Goal: Find specific page/section: Find specific page/section

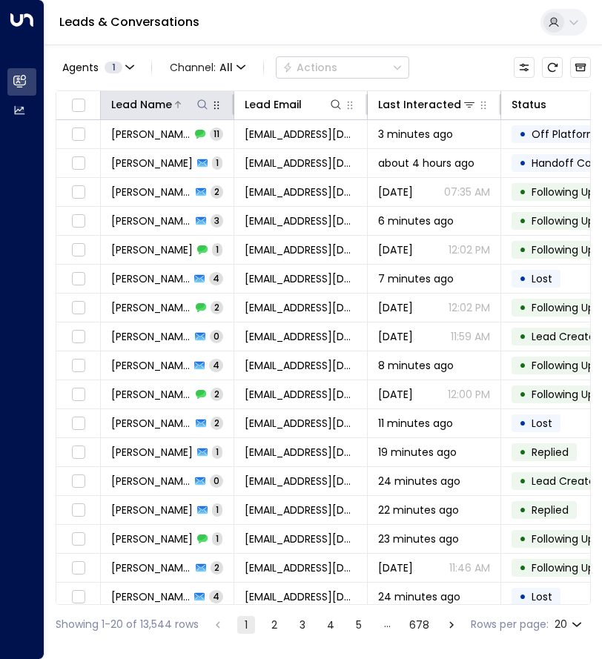
click at [202, 108] on icon at bounding box center [202, 105] width 12 height 12
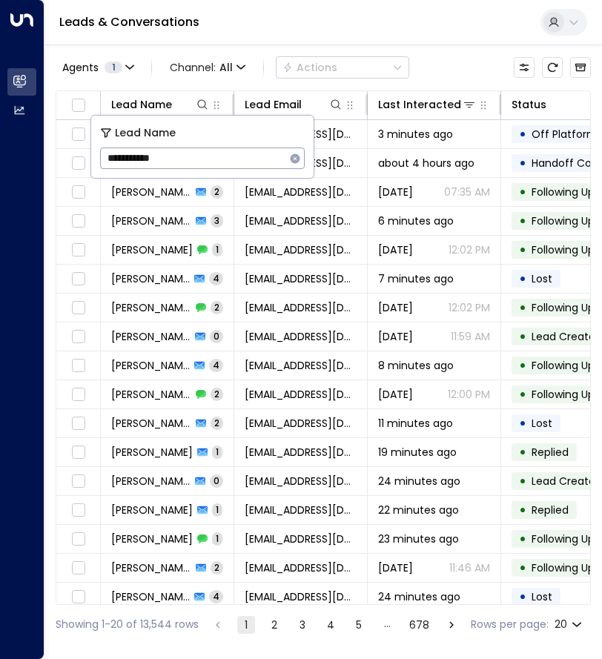
type input "**********"
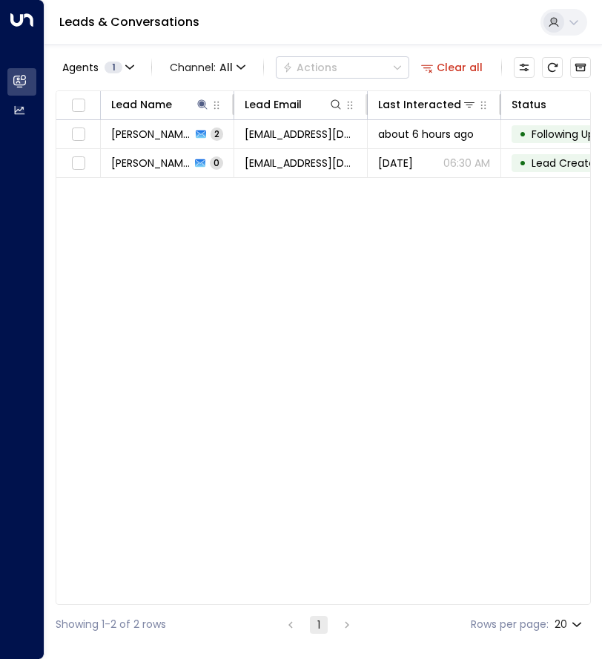
click at [395, 474] on div "Lead Name Lead Email Last Interacted Status Company Name Region Product # of pe…" at bounding box center [323, 347] width 535 height 514
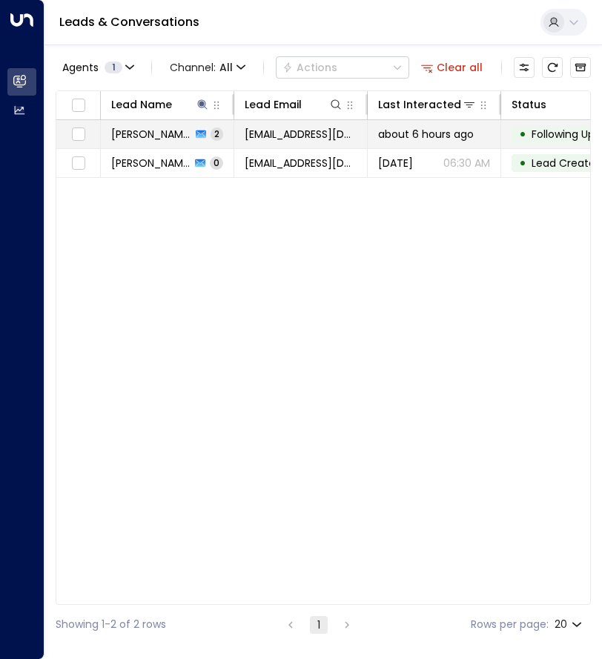
click at [156, 136] on span "[PERSON_NAME]" at bounding box center [151, 134] width 80 height 15
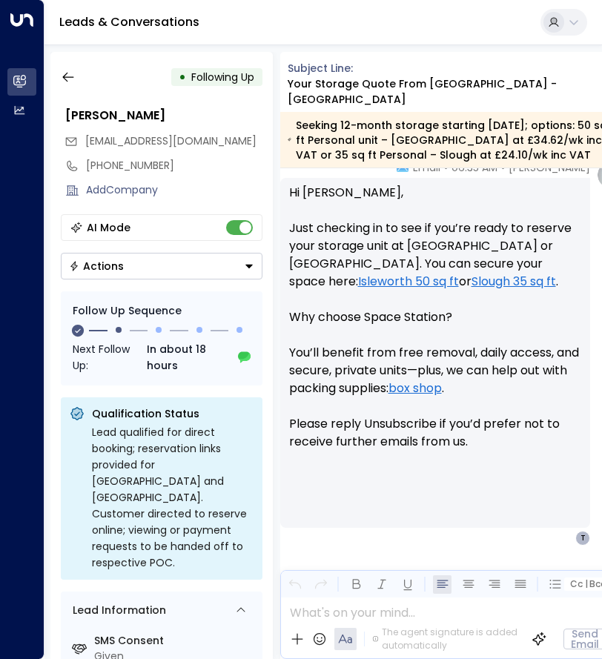
scroll to position [1387, 0]
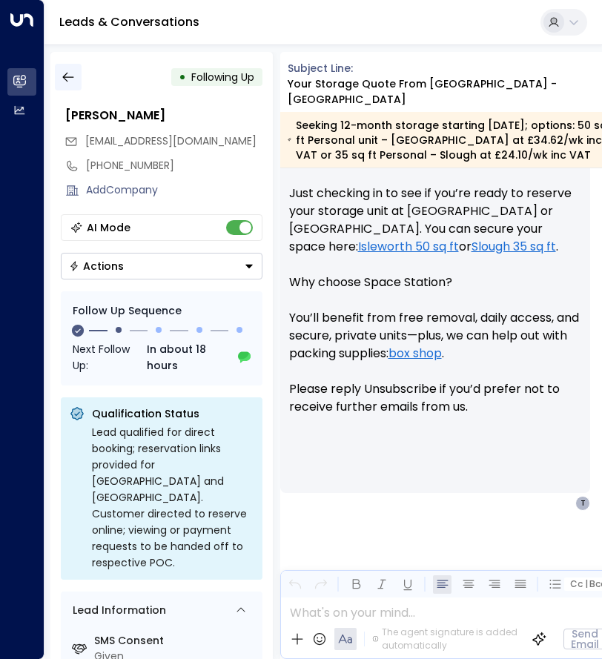
click at [67, 76] on icon "button" at bounding box center [68, 77] width 15 height 15
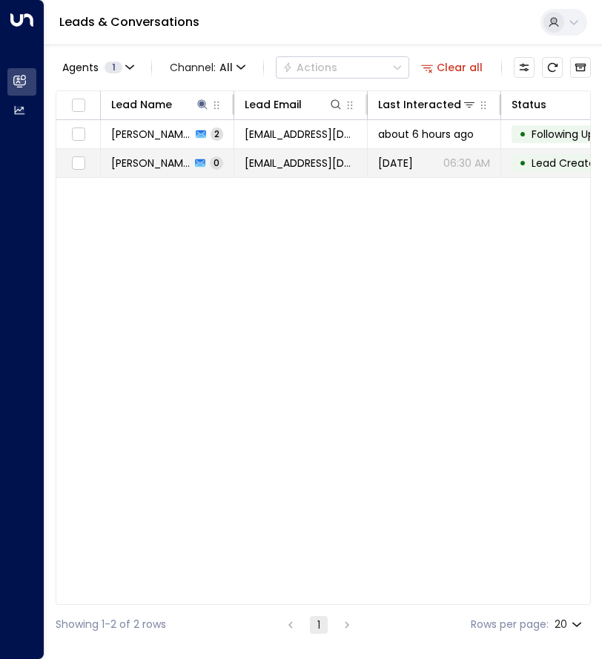
click at [171, 158] on span "[PERSON_NAME]" at bounding box center [150, 163] width 79 height 15
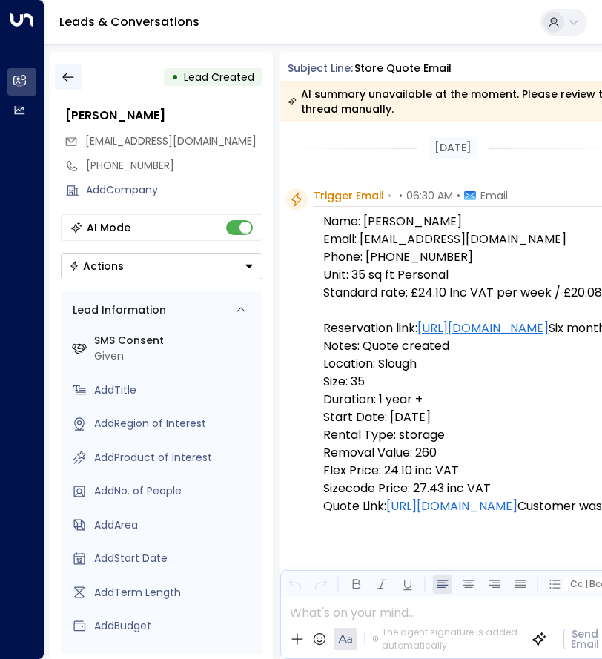
click at [74, 76] on icon "button" at bounding box center [68, 77] width 15 height 15
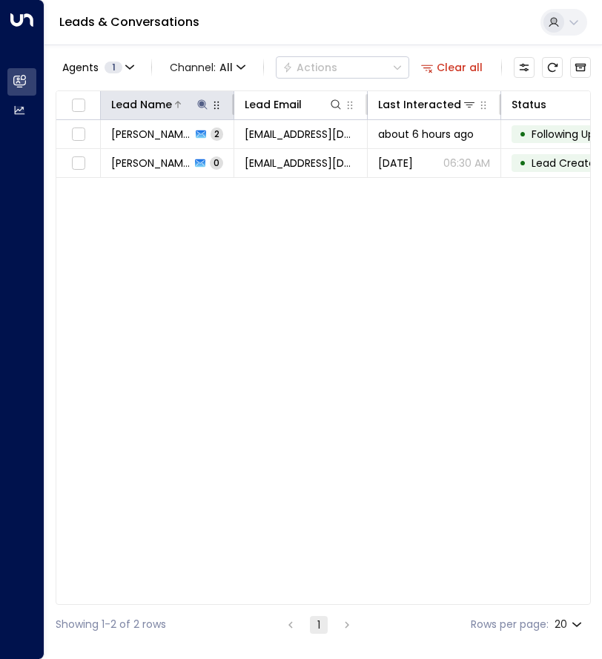
click at [202, 104] on icon at bounding box center [202, 104] width 10 height 10
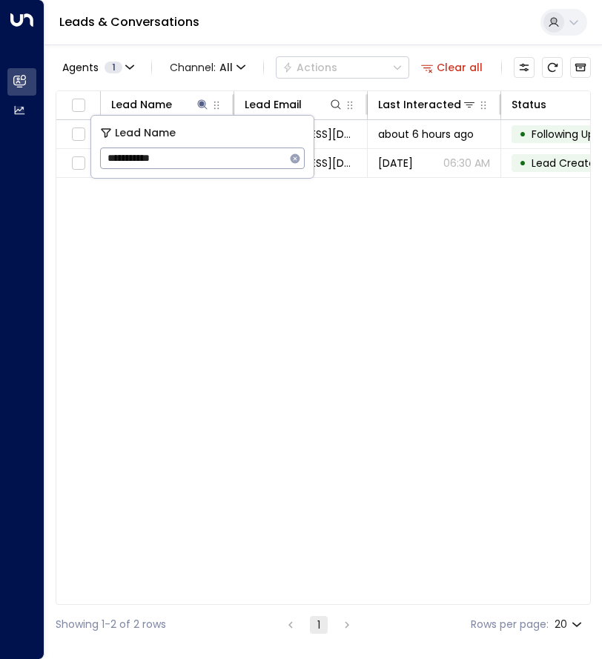
drag, startPoint x: 168, startPoint y: 163, endPoint x: 103, endPoint y: 164, distance: 65.2
click at [103, 164] on input "**********" at bounding box center [192, 158] width 185 height 27
type input "**********"
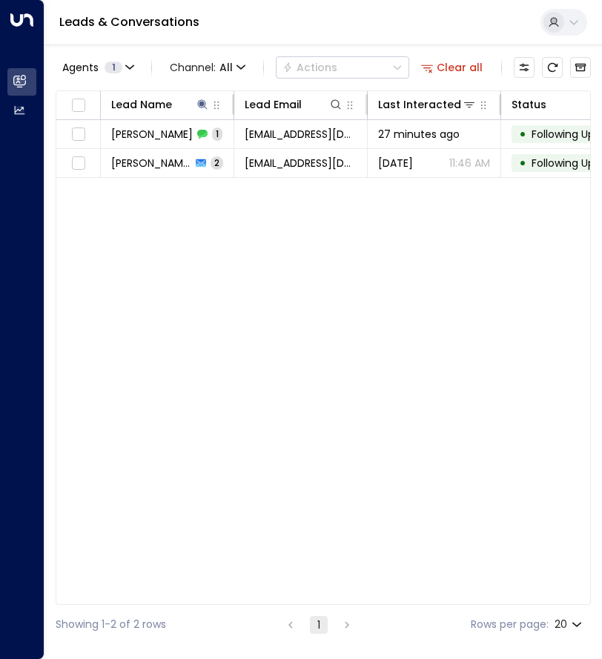
click at [336, 506] on div "Lead Name Lead Email Last Interacted Status Company Name Region Product # of pe…" at bounding box center [323, 347] width 535 height 514
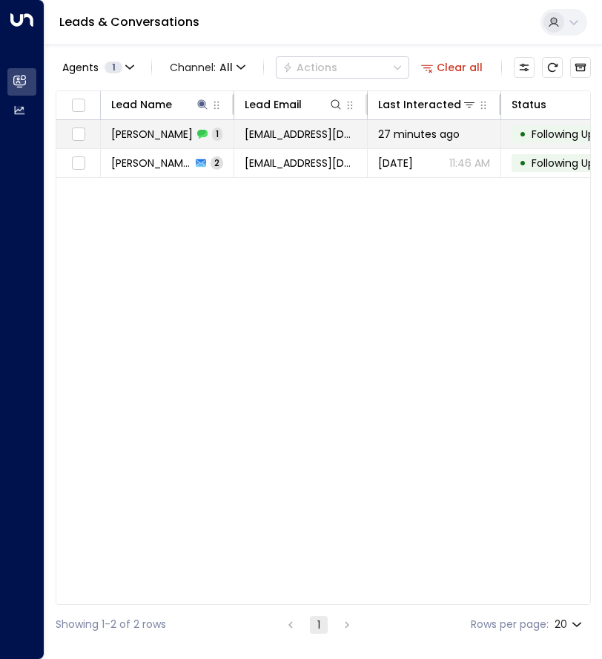
click at [154, 137] on span "[PERSON_NAME]" at bounding box center [152, 134] width 82 height 15
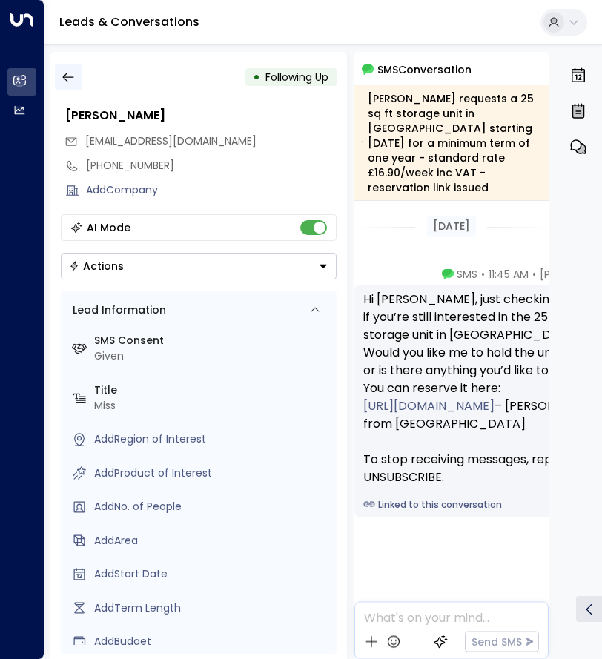
click at [63, 71] on icon "button" at bounding box center [68, 77] width 15 height 15
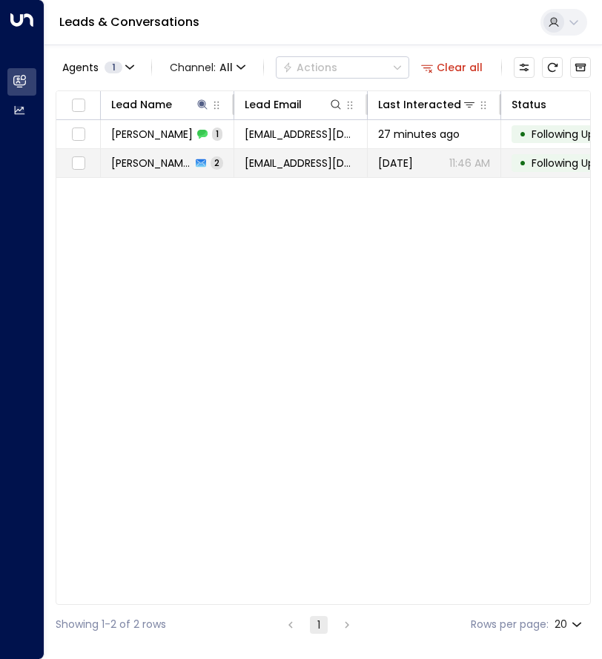
click at [143, 162] on span "[PERSON_NAME]" at bounding box center [151, 163] width 80 height 15
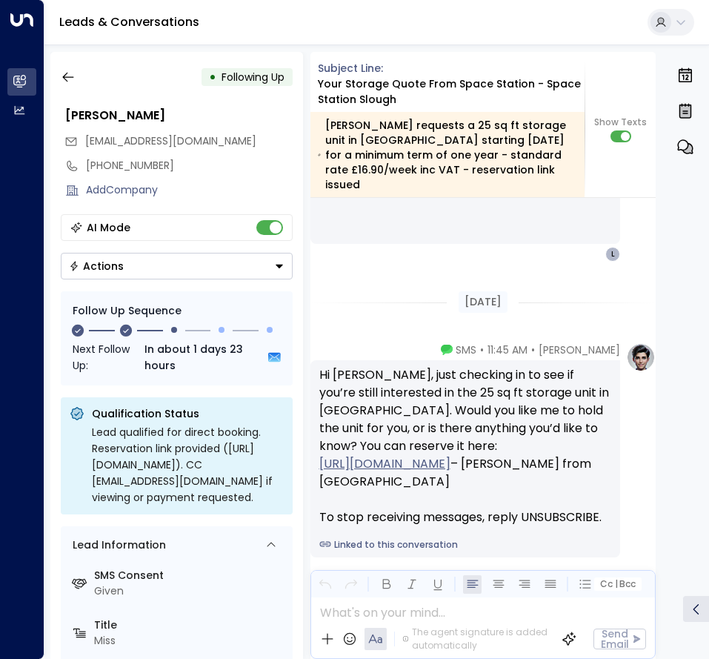
scroll to position [1680, 0]
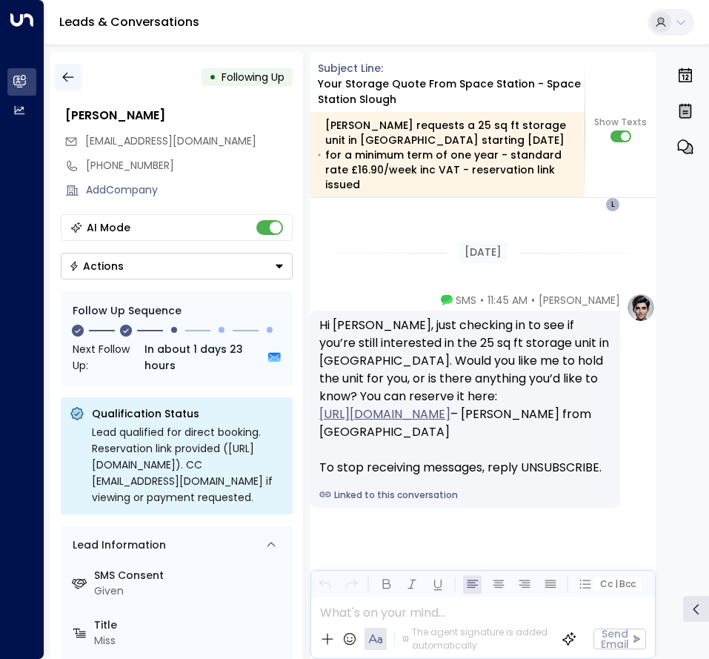
click at [67, 85] on button "button" at bounding box center [68, 77] width 27 height 27
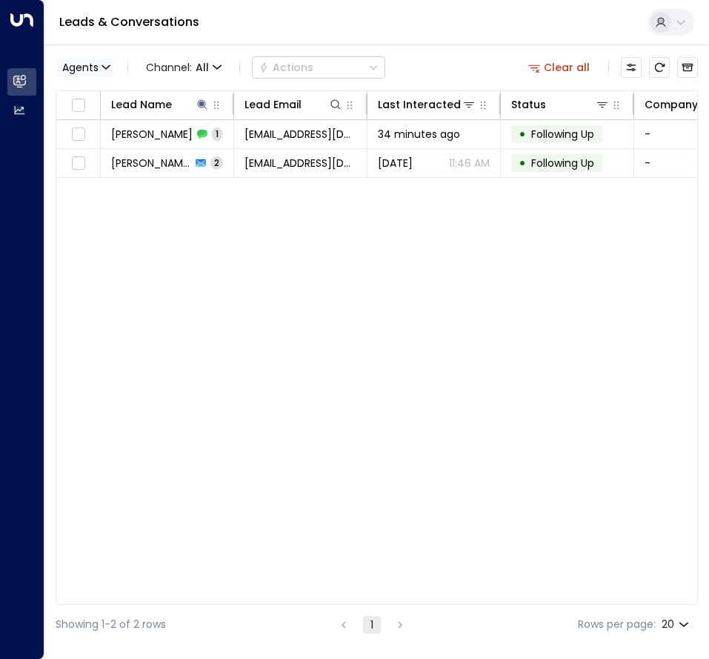
click at [107, 68] on icon "button" at bounding box center [105, 66] width 7 height 3
click at [107, 68] on div at bounding box center [354, 329] width 709 height 659
click at [206, 105] on icon at bounding box center [202, 105] width 12 height 12
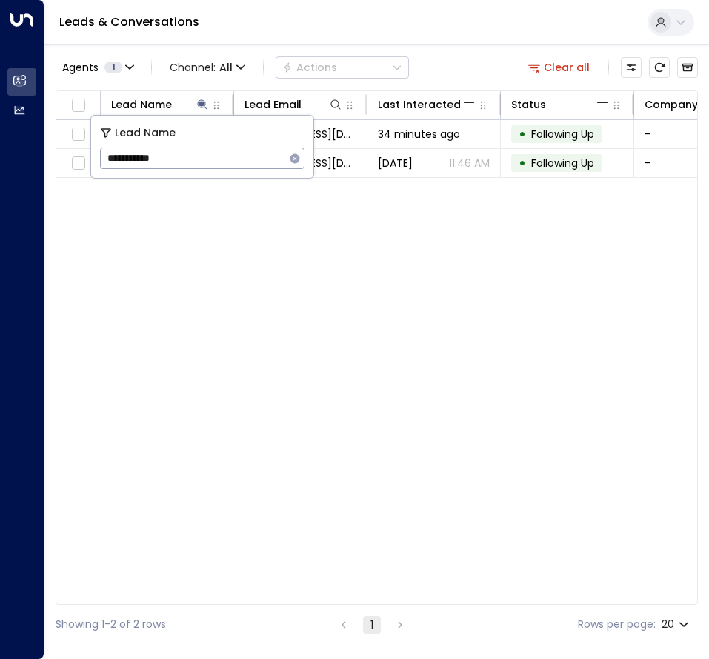
drag, startPoint x: 176, startPoint y: 153, endPoint x: 107, endPoint y: 149, distance: 68.3
click at [107, 149] on input "**********" at bounding box center [192, 158] width 185 height 27
type input "**********"
click at [233, 460] on div "Lead Name Lead Email Last Interacted Status Company Name Region Product # of pe…" at bounding box center [377, 347] width 643 height 514
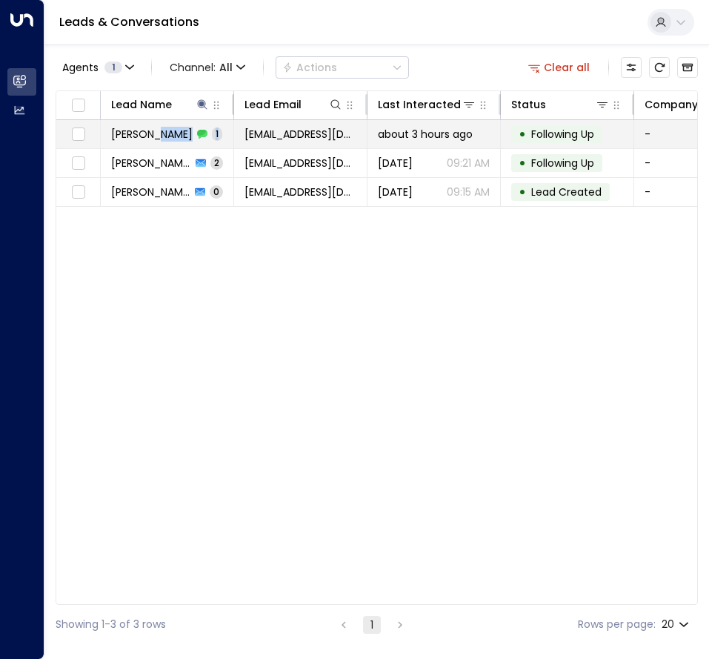
click at [159, 141] on td "[PERSON_NAME] 1" at bounding box center [167, 134] width 133 height 28
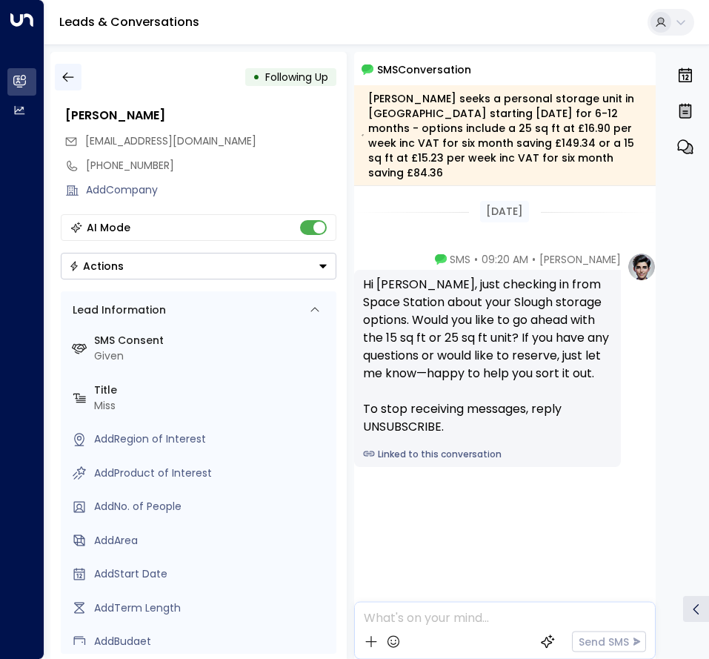
click at [62, 81] on icon "button" at bounding box center [68, 77] width 15 height 15
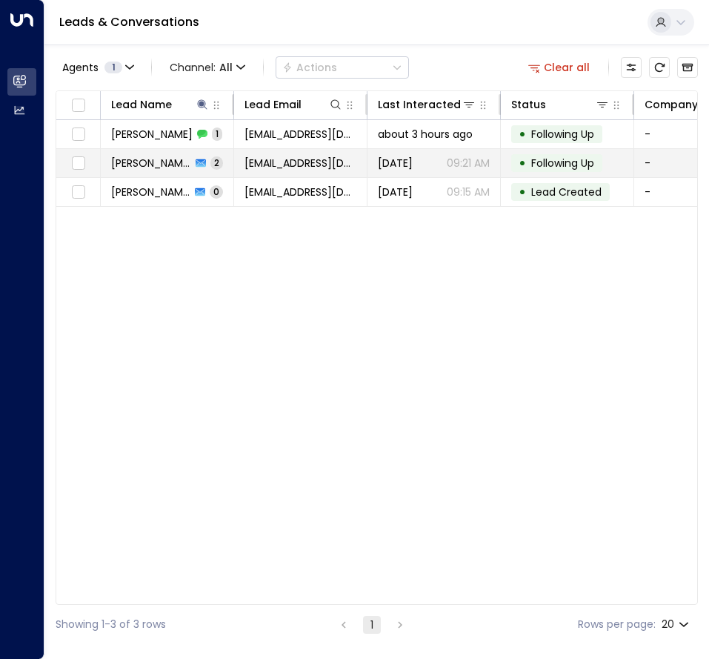
click at [170, 163] on span "[PERSON_NAME]" at bounding box center [151, 163] width 80 height 15
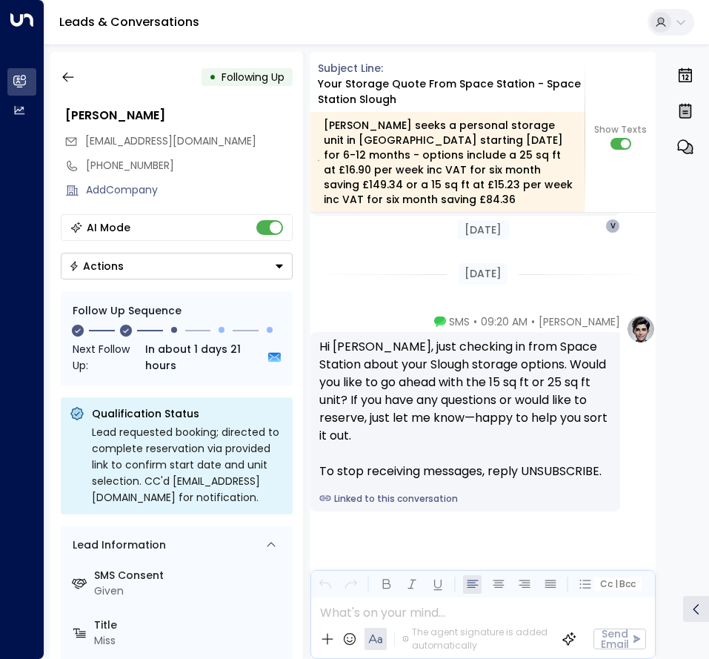
scroll to position [1567, 0]
click at [67, 76] on icon "button" at bounding box center [68, 77] width 15 height 15
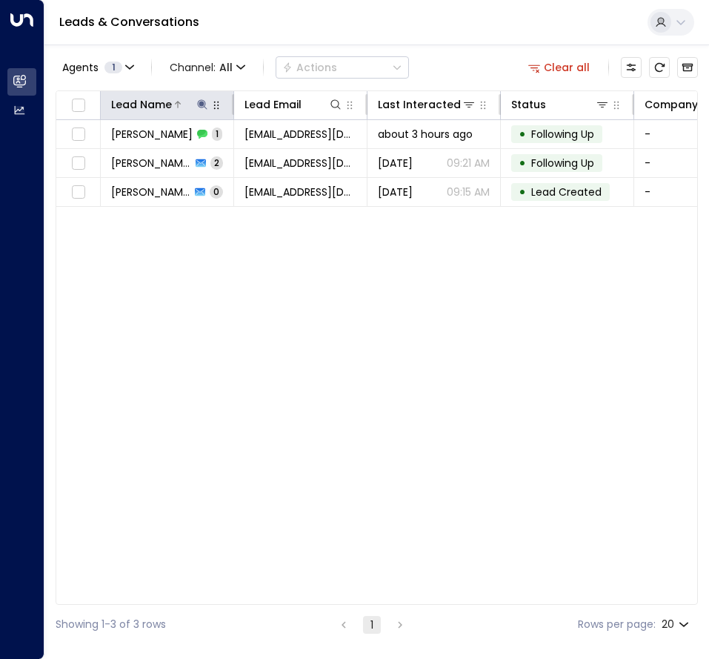
click at [194, 106] on div at bounding box center [191, 104] width 38 height 15
click at [203, 103] on icon at bounding box center [202, 104] width 10 height 10
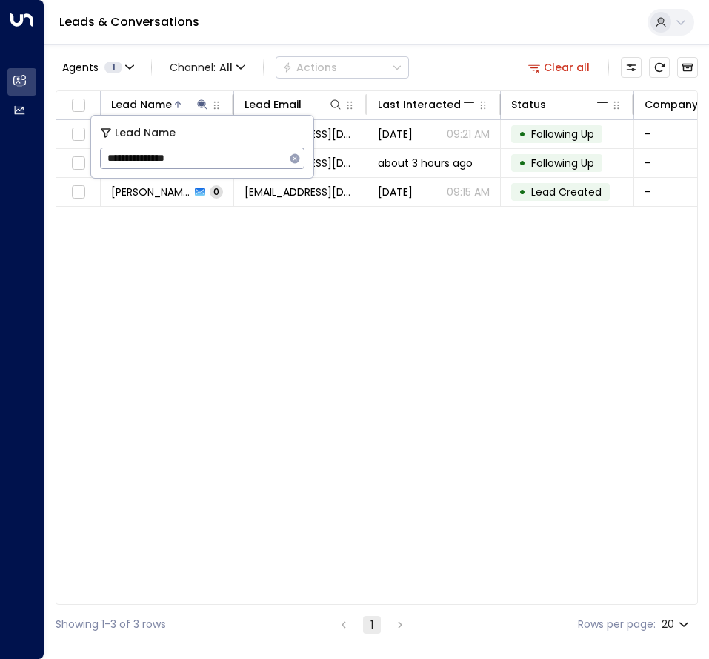
drag, startPoint x: 200, startPoint y: 157, endPoint x: 106, endPoint y: 165, distance: 94.5
click at [106, 165] on input "**********" at bounding box center [192, 158] width 185 height 27
type input "**********"
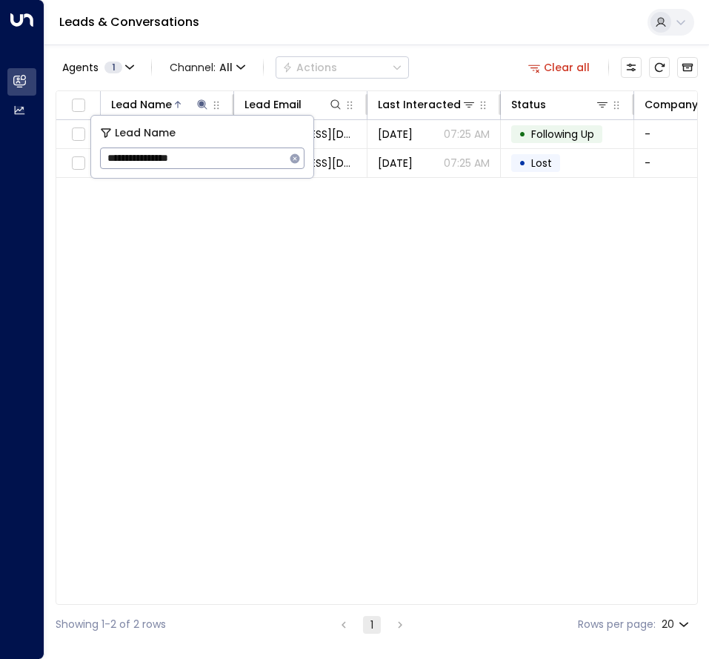
click at [250, 227] on div "Lead Name Lead Email Last Interacted Status Company Name Region Product # of pe…" at bounding box center [377, 347] width 643 height 514
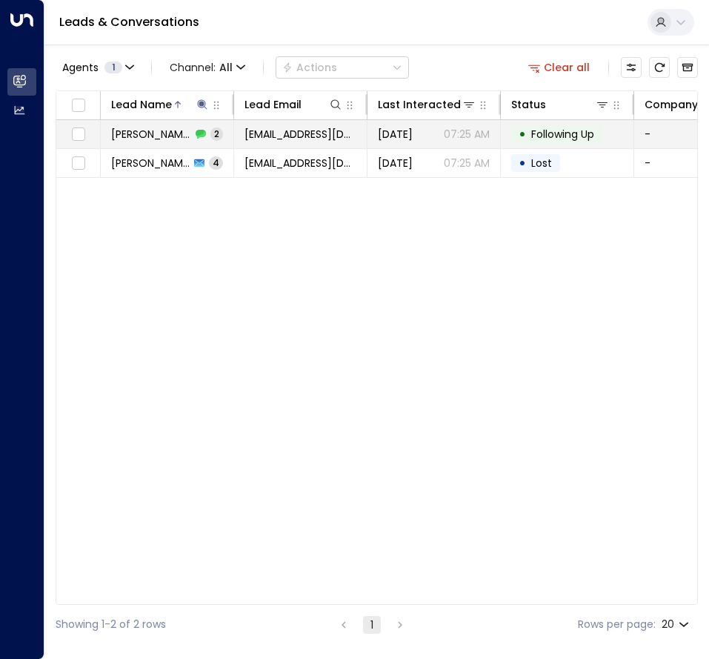
click at [188, 127] on span "[PERSON_NAME]" at bounding box center [151, 134] width 80 height 15
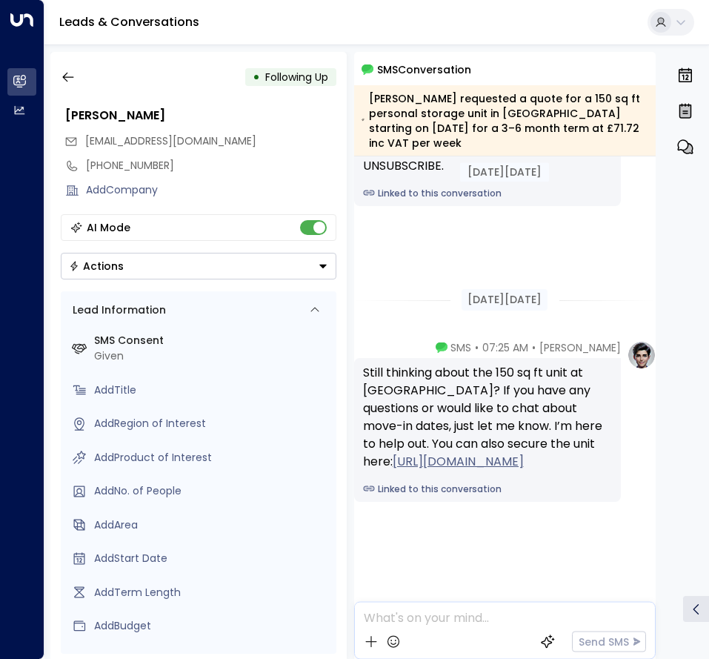
scroll to position [261, 0]
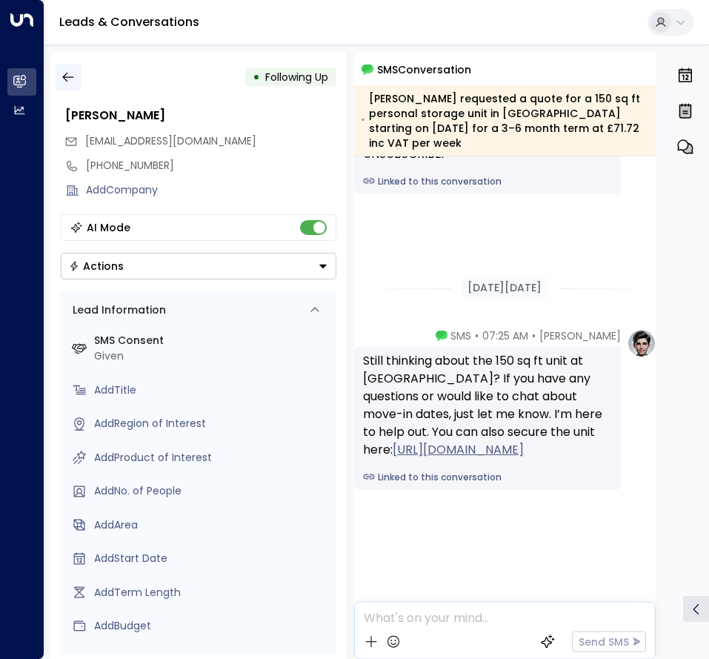
click at [73, 80] on icon "button" at bounding box center [68, 77] width 15 height 15
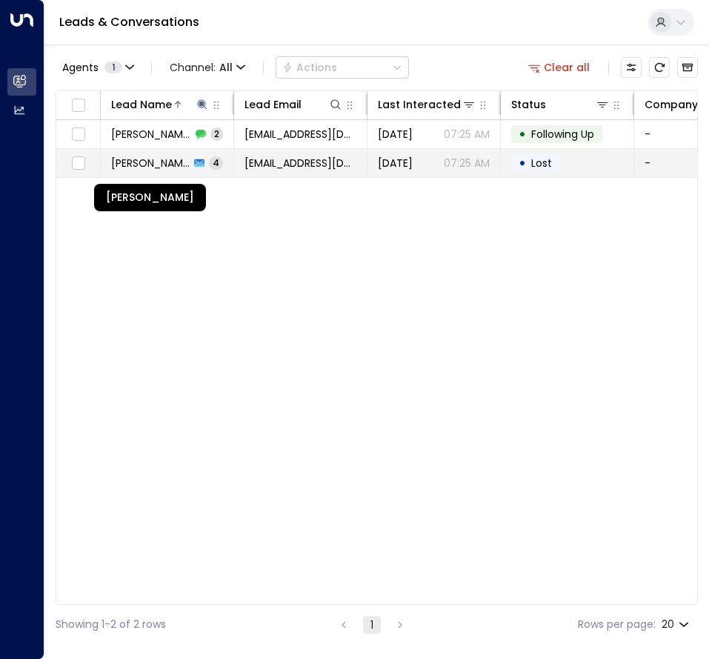
click at [165, 162] on span "[PERSON_NAME]" at bounding box center [150, 163] width 79 height 15
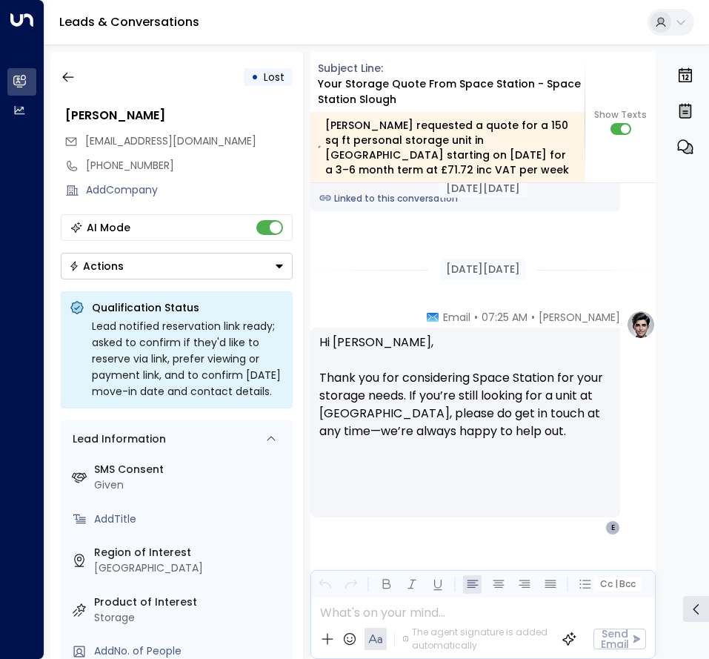
scroll to position [3477, 0]
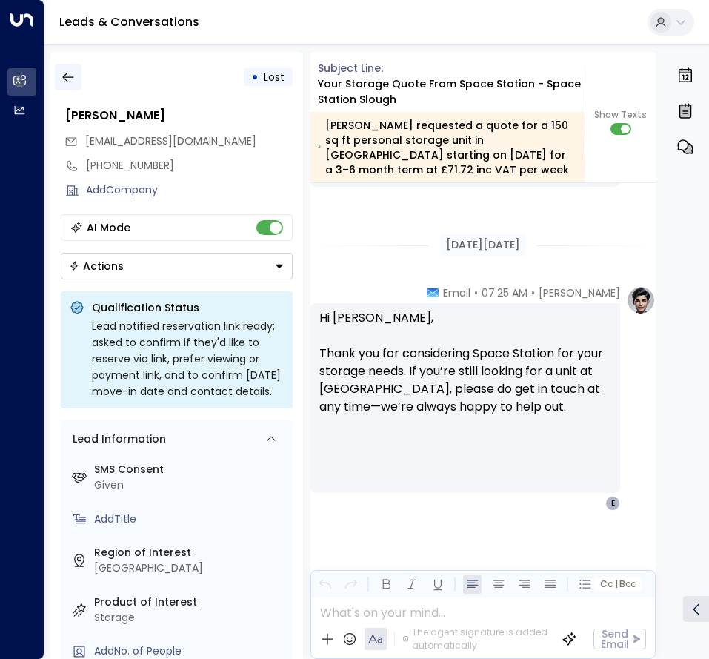
click at [70, 77] on icon "button" at bounding box center [67, 78] width 11 height 10
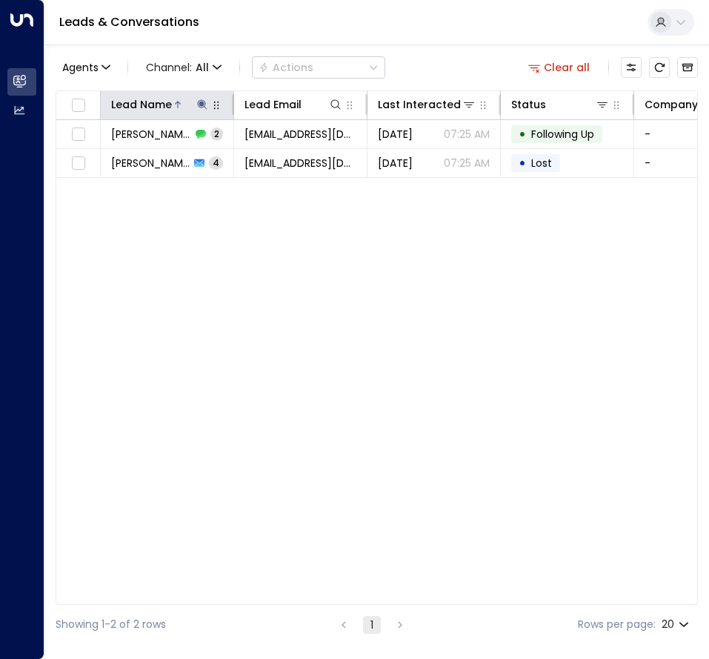
click at [198, 102] on icon at bounding box center [202, 104] width 10 height 10
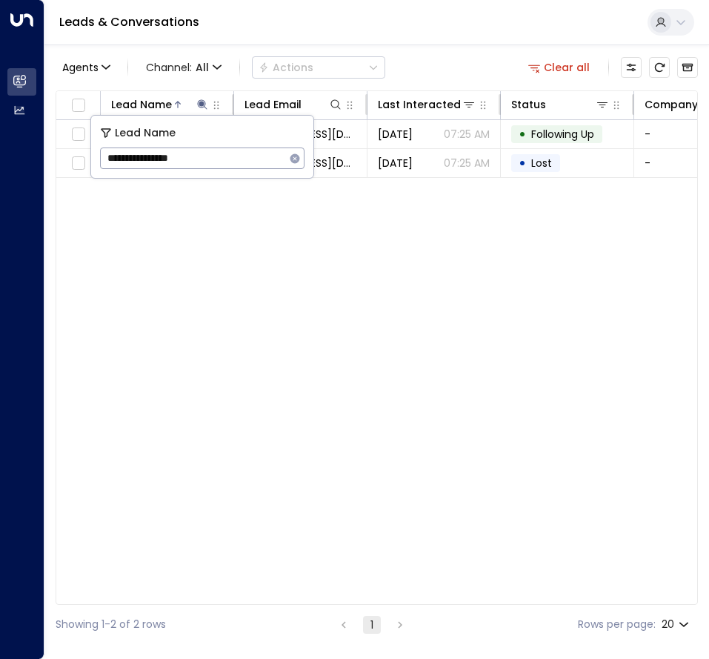
click at [70, 156] on body "**********" at bounding box center [354, 322] width 709 height 644
type input "*"
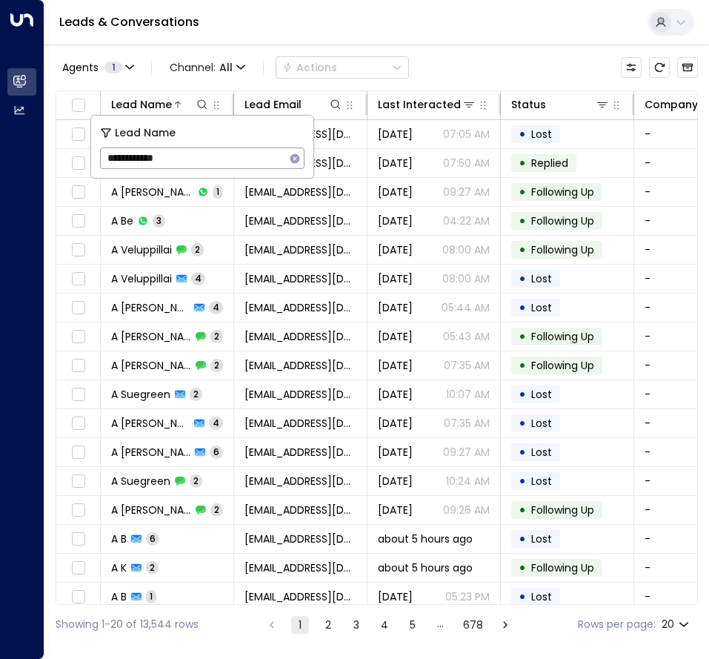
type input "**********"
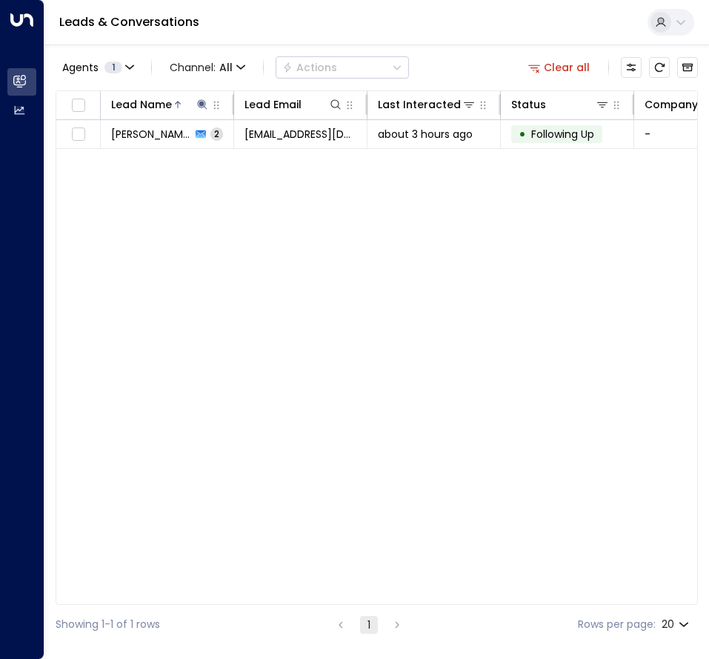
click at [479, 182] on div "Lead Name Lead Email Last Interacted Status Company Name Region Product # of pe…" at bounding box center [377, 347] width 643 height 514
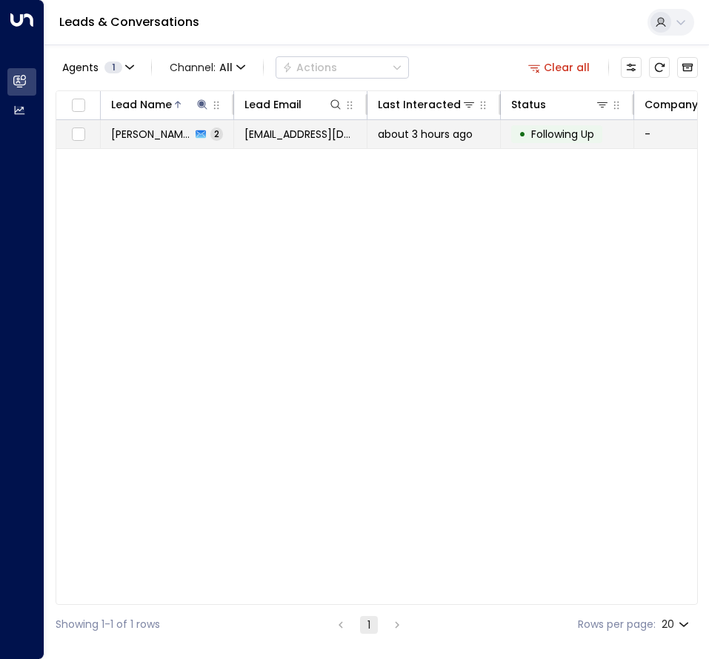
click at [165, 133] on span "[PERSON_NAME]" at bounding box center [151, 134] width 80 height 15
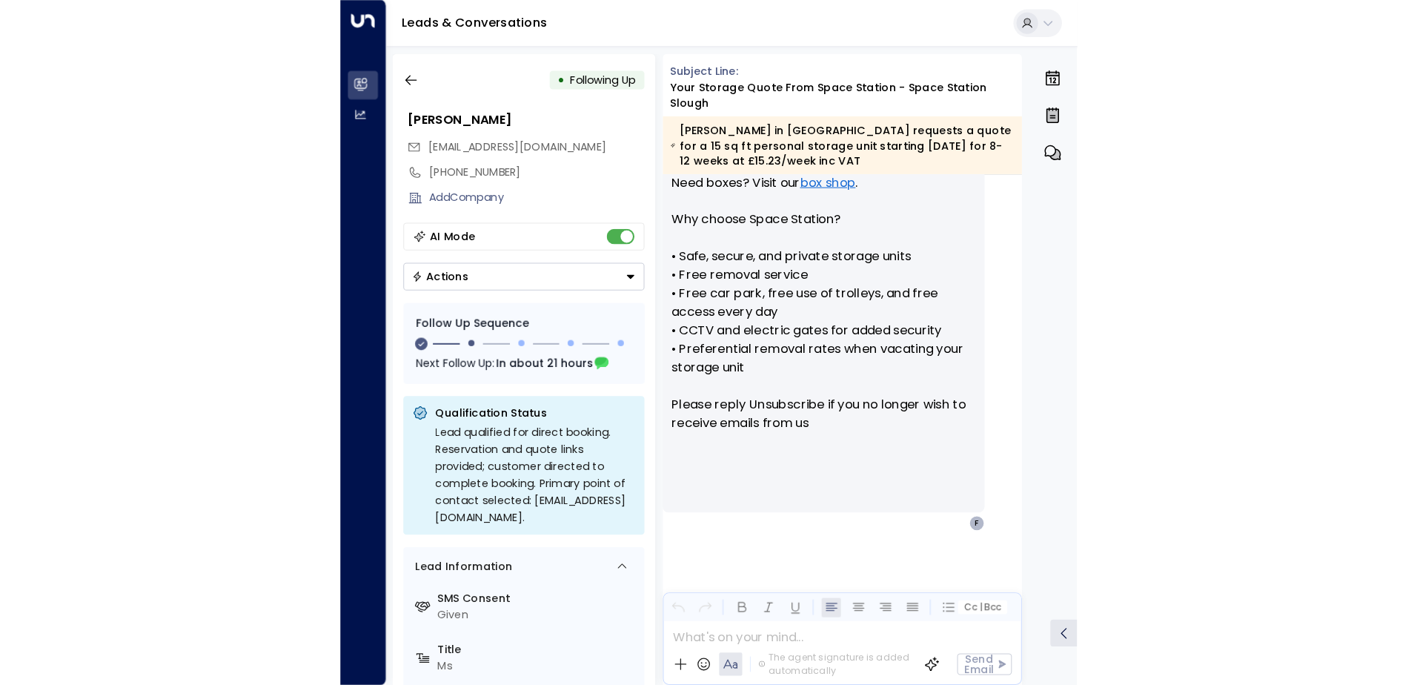
scroll to position [1104, 0]
